Goal: Find specific page/section: Find specific page/section

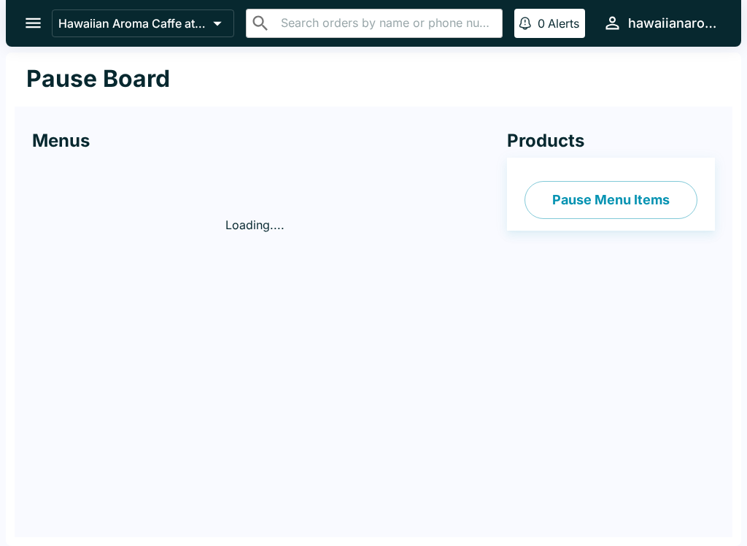
click at [28, 27] on icon "open drawer" at bounding box center [33, 23] width 15 height 10
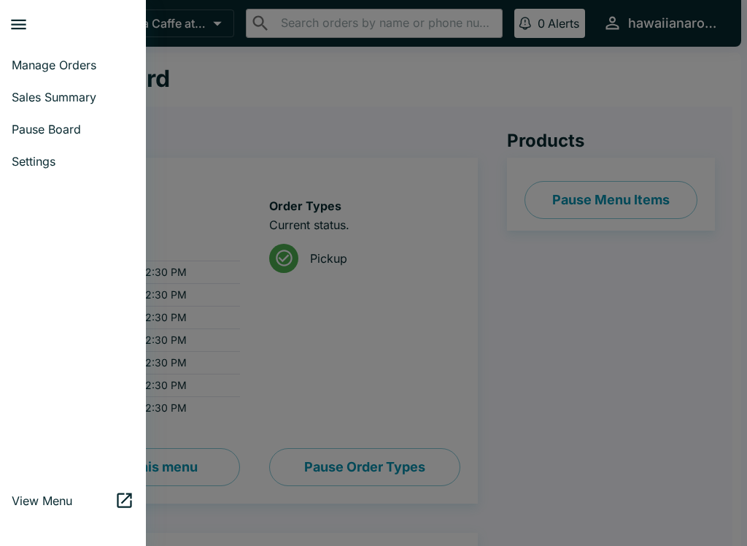
click at [31, 96] on span "Sales Summary" at bounding box center [73, 97] width 123 height 15
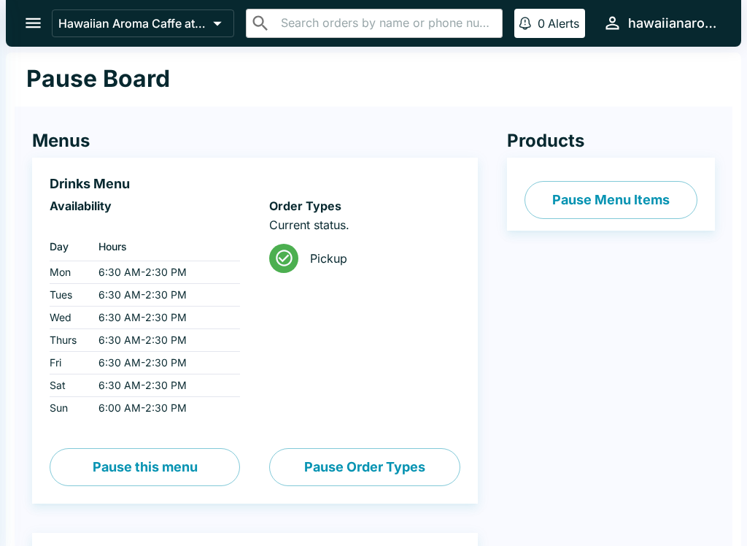
select select "03:00"
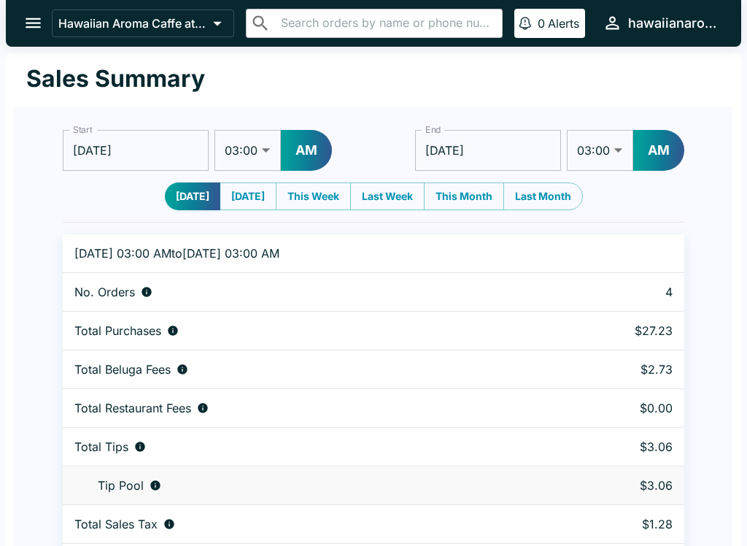
click at [28, 14] on icon "open drawer" at bounding box center [33, 23] width 20 height 20
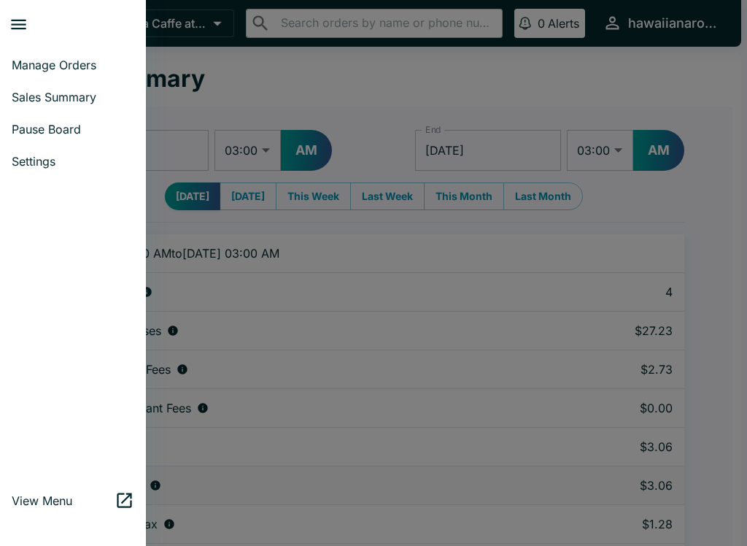
click at [42, 124] on span "Pause Board" at bounding box center [73, 129] width 123 height 15
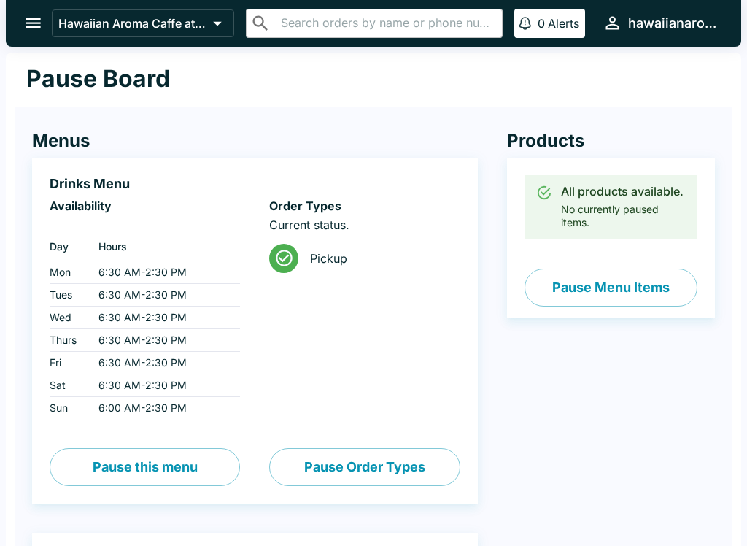
click at [33, 28] on icon "open drawer" at bounding box center [33, 23] width 15 height 10
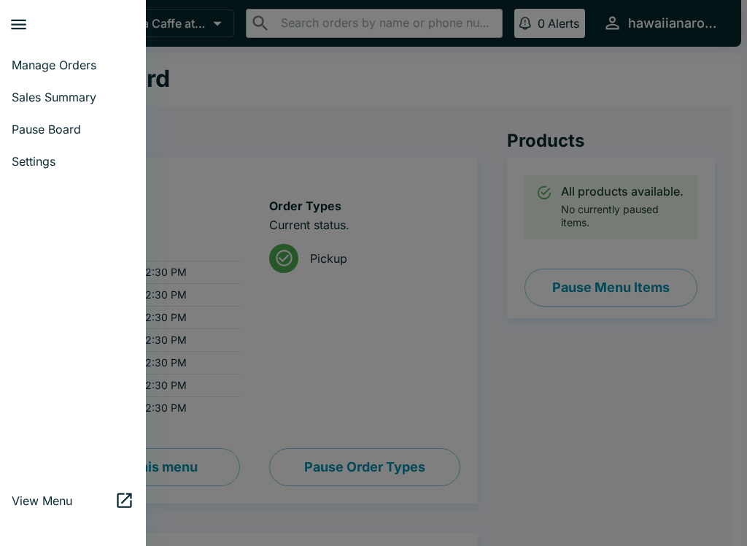
click at [30, 94] on span "Sales Summary" at bounding box center [73, 97] width 123 height 15
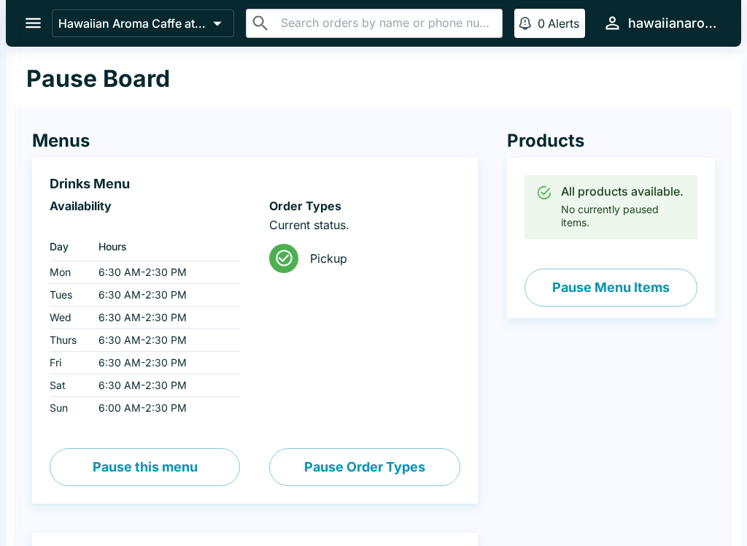
select select "03:00"
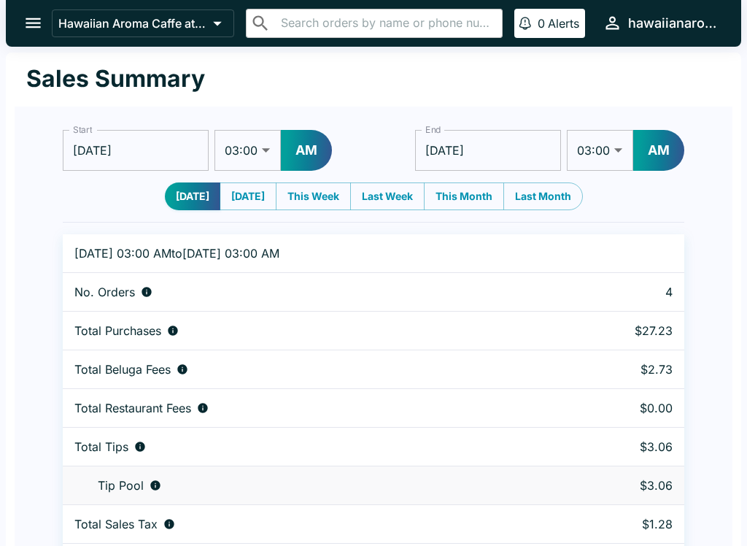
click at [26, 18] on icon "open drawer" at bounding box center [33, 23] width 20 height 20
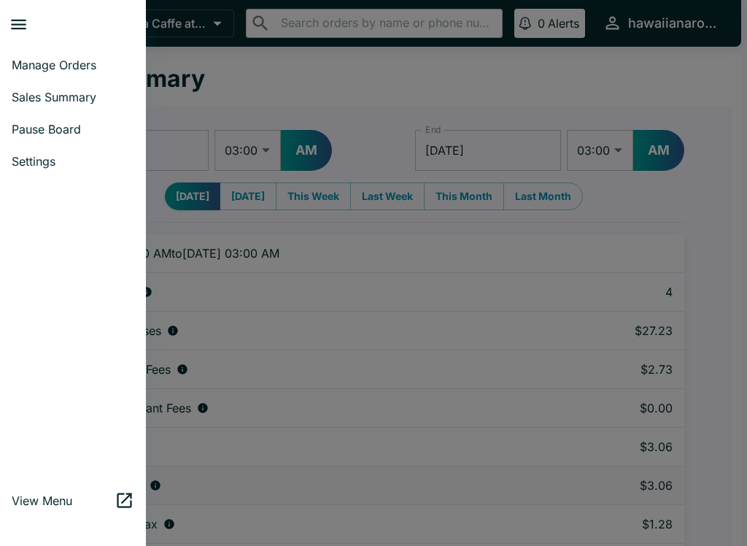
click at [32, 57] on link "Manage Orders" at bounding box center [73, 65] width 146 height 32
